Goal: Navigation & Orientation: Go to known website

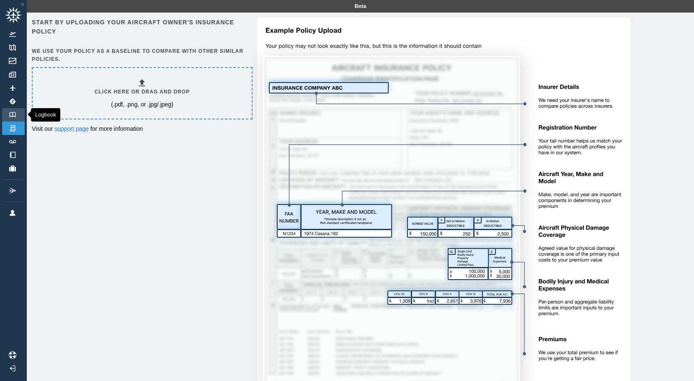
click at [10, 117] on img at bounding box center [12, 114] width 9 height 5
click at [10, 34] on img at bounding box center [12, 34] width 9 height 5
click at [12, 115] on img at bounding box center [12, 114] width 9 height 5
